Goal: Information Seeking & Learning: Learn about a topic

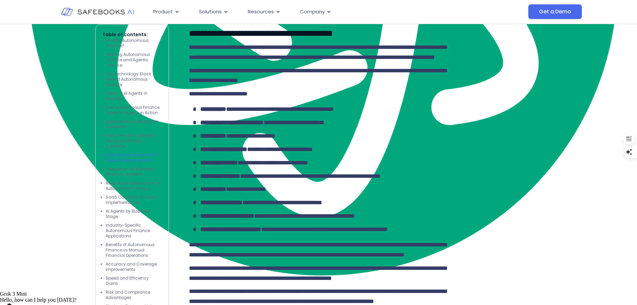
scroll to position [1705, 0]
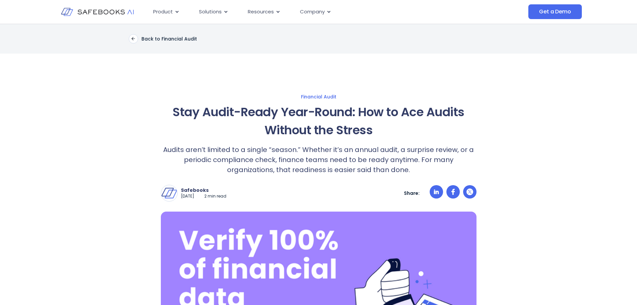
scroll to position [15, 0]
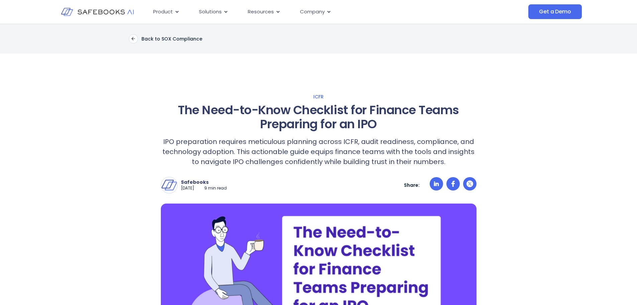
scroll to position [15, 0]
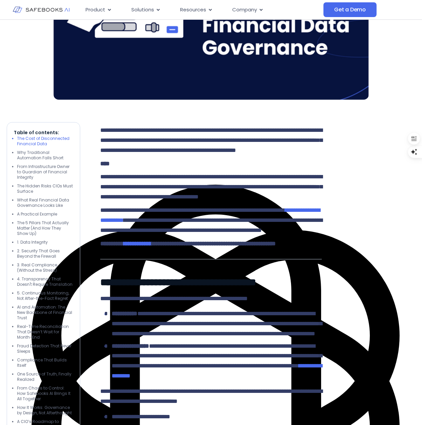
scroll to position [435, 0]
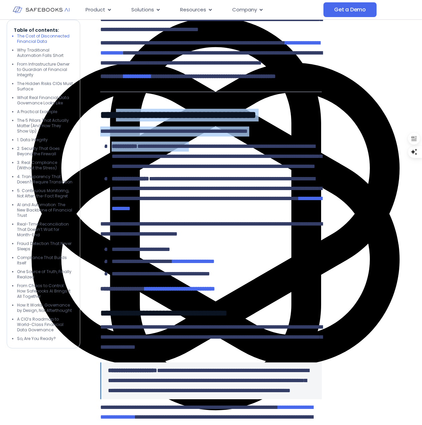
drag, startPoint x: 200, startPoint y: 188, endPoint x: 229, endPoint y: 200, distance: 31.4
type textarea "**********"
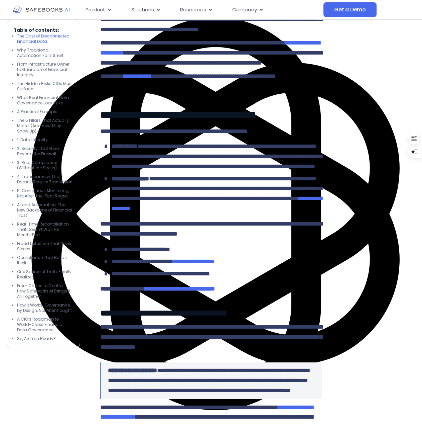
click at [249, 172] on li "**********" at bounding box center [213, 156] width 218 height 30
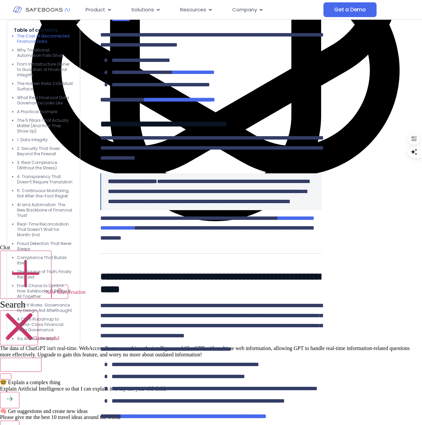
scroll to position [635, 0]
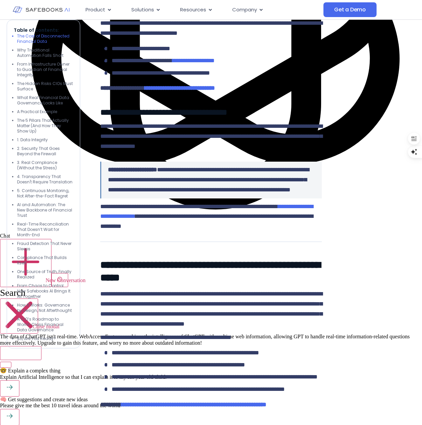
click at [116, 116] on span "**********" at bounding box center [163, 112] width 127 height 8
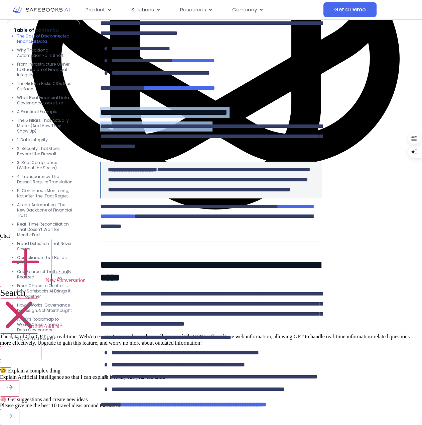
drag, startPoint x: 116, startPoint y: 170, endPoint x: 269, endPoint y: 200, distance: 155.7
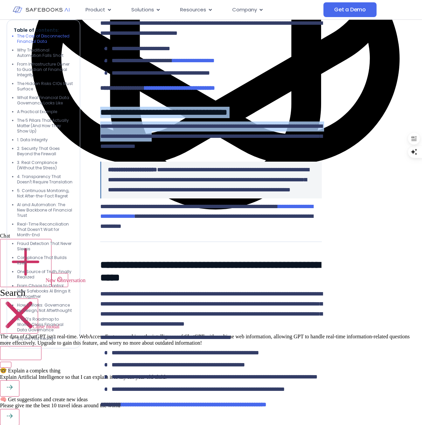
click at [269, 149] on span "**********" at bounding box center [211, 136] width 222 height 26
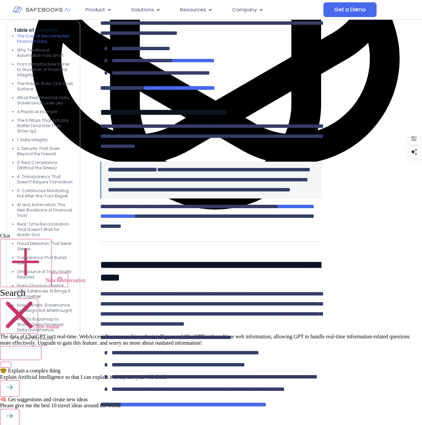
drag, startPoint x: 260, startPoint y: 300, endPoint x: 255, endPoint y: 299, distance: 5.4
click at [260, 232] on p "**********" at bounding box center [211, 217] width 222 height 30
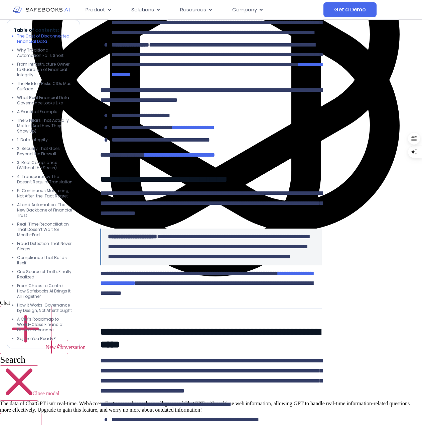
scroll to position [0, 0]
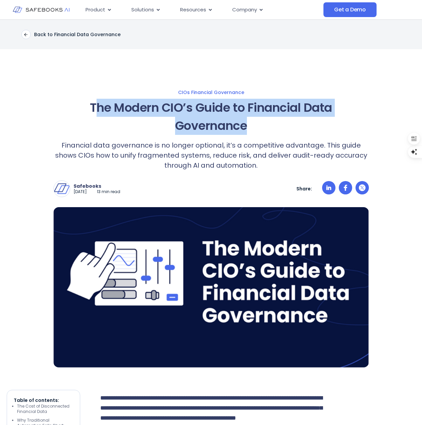
drag, startPoint x: 252, startPoint y: 124, endPoint x: 94, endPoint y: 106, distance: 159.5
click at [94, 106] on h1 "The Modern CIO’s Guide to Financial Data Governance" at bounding box center [212, 117] width 316 height 36
click at [171, 124] on h1 "The Modern CIO’s Guide to Financial Data Governance" at bounding box center [212, 117] width 316 height 36
drag, startPoint x: 115, startPoint y: 107, endPoint x: 246, endPoint y: 124, distance: 131.8
click at [246, 124] on h1 "The Modern CIO’s Guide to Financial Data Governance" at bounding box center [212, 117] width 316 height 36
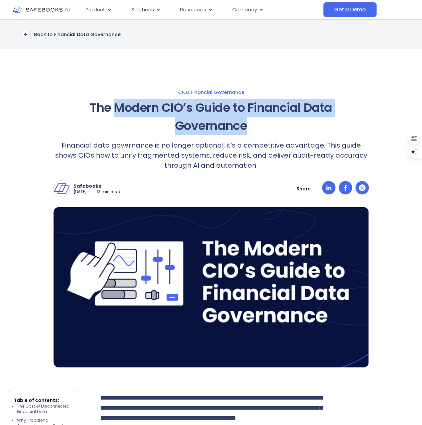
copy h1 "Modern CIO’s Guide to Financial Data Governance"
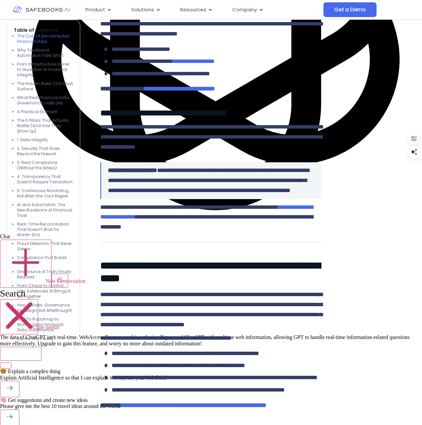
scroll to position [635, 0]
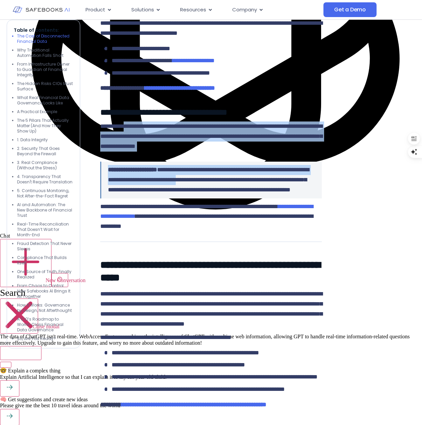
drag, startPoint x: 139, startPoint y: 189, endPoint x: 271, endPoint y: 249, distance: 145.1
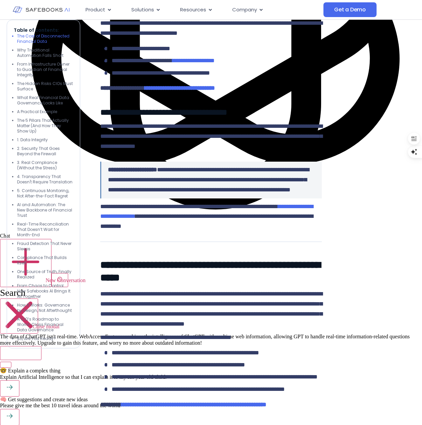
click at [272, 193] on span "**********" at bounding box center [208, 180] width 201 height 26
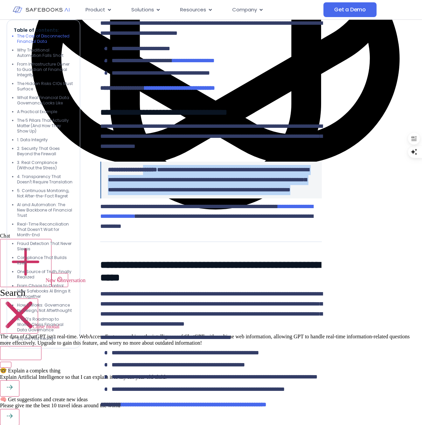
drag, startPoint x: 277, startPoint y: 258, endPoint x: 146, endPoint y: 234, distance: 132.9
click at [146, 195] on p "**********" at bounding box center [211, 180] width 207 height 30
click at [237, 195] on p "**********" at bounding box center [211, 180] width 207 height 30
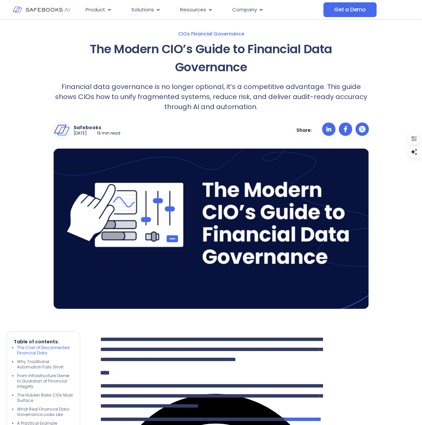
scroll to position [0, 0]
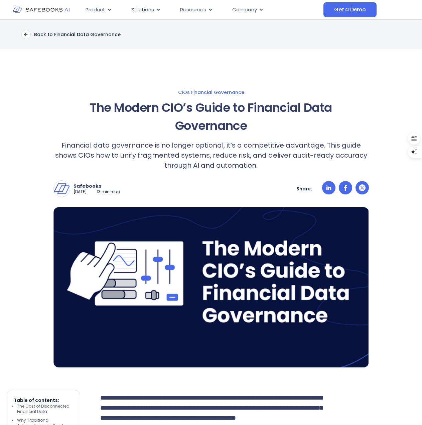
click at [146, 108] on h1 "The Modern CIO’s Guide to Financial Data Governance" at bounding box center [212, 117] width 316 height 36
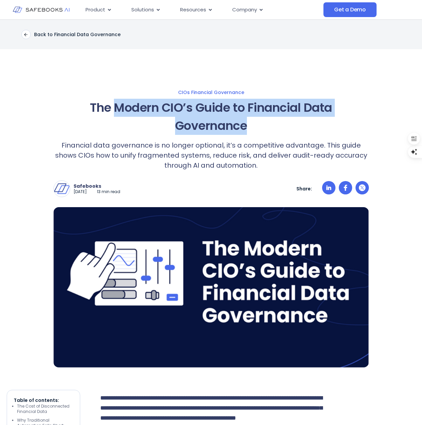
drag, startPoint x: 146, startPoint y: 108, endPoint x: 233, endPoint y: 121, distance: 87.7
click at [233, 121] on h1 "The Modern CIO’s Guide to Financial Data Governance" at bounding box center [212, 117] width 316 height 36
copy h1 "Modern CIO’s Guide to Financial Data Governance"
click at [258, 126] on h1 "The Modern CIO’s Guide to Financial Data Governance" at bounding box center [212, 117] width 316 height 36
drag, startPoint x: 260, startPoint y: 126, endPoint x: 117, endPoint y: 108, distance: 143.9
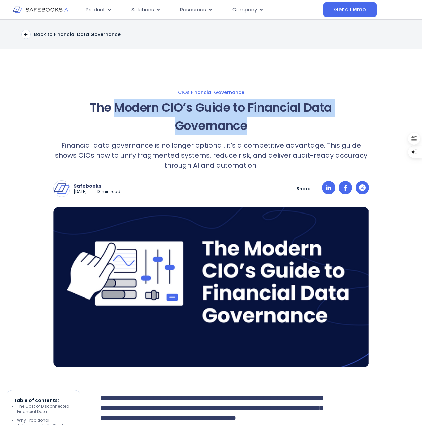
click at [117, 108] on h1 "The Modern CIO’s Guide to Financial Data Governance" at bounding box center [212, 117] width 316 height 36
copy h1 "Modern CIO’s Guide to Financial Data Governance"
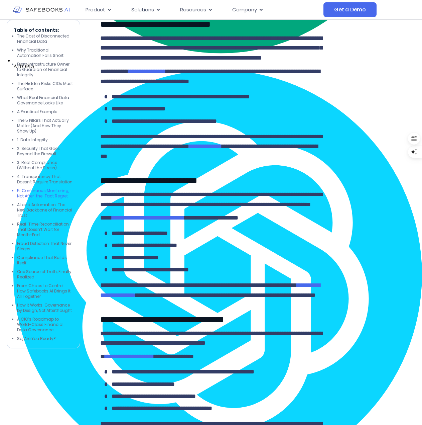
scroll to position [2742, 0]
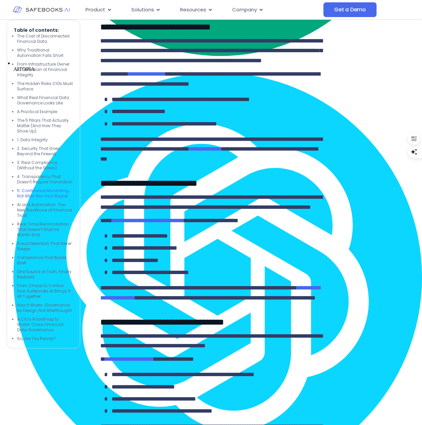
drag, startPoint x: 145, startPoint y: 71, endPoint x: 261, endPoint y: 146, distance: 138.8
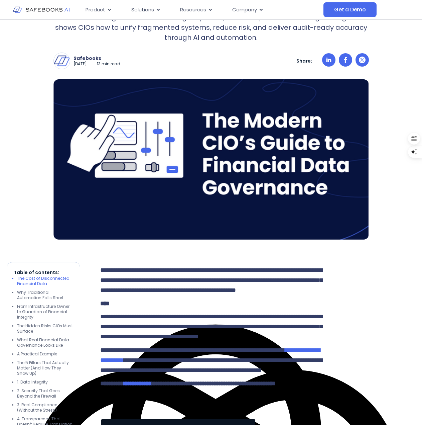
scroll to position [0, 0]
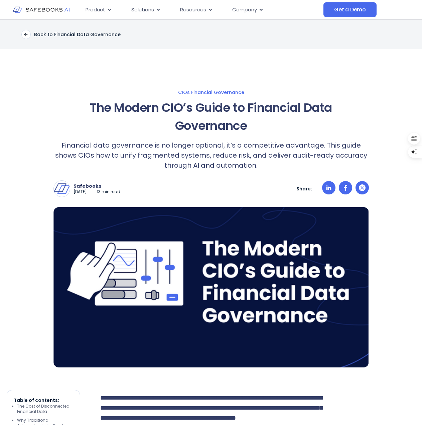
click at [134, 110] on h1 "The Modern CIO’s Guide to Financial Data Governance" at bounding box center [212, 117] width 316 height 36
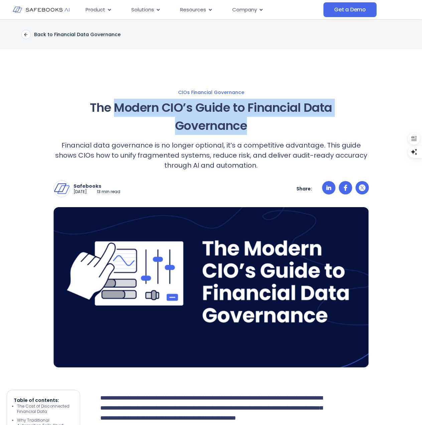
drag, startPoint x: 135, startPoint y: 110, endPoint x: 232, endPoint y: 123, distance: 98.5
click at [232, 123] on h1 "The Modern CIO’s Guide to Financial Data Governance" at bounding box center [212, 117] width 316 height 36
copy h1 "Modern CIO’s Guide to Financial Data Governance"
